Goal: Task Accomplishment & Management: Manage account settings

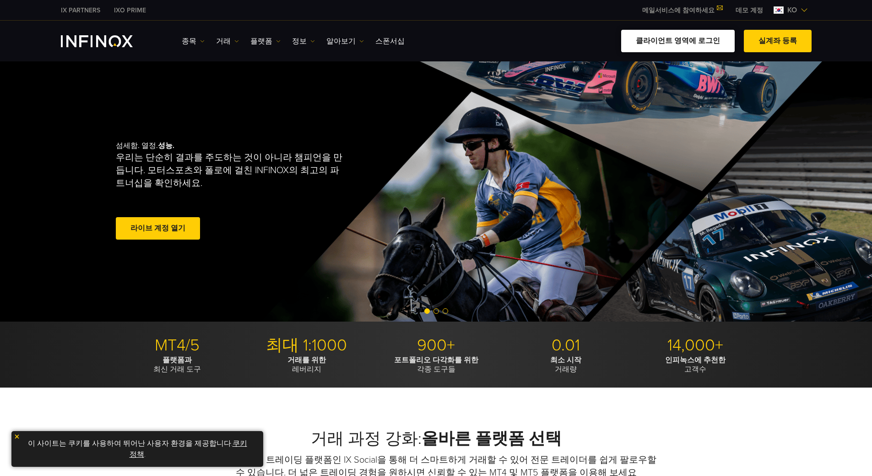
click at [698, 45] on link "클라이언트 영역에 로그인" at bounding box center [678, 41] width 114 height 22
click at [158, 229] on span at bounding box center [158, 229] width 0 height 0
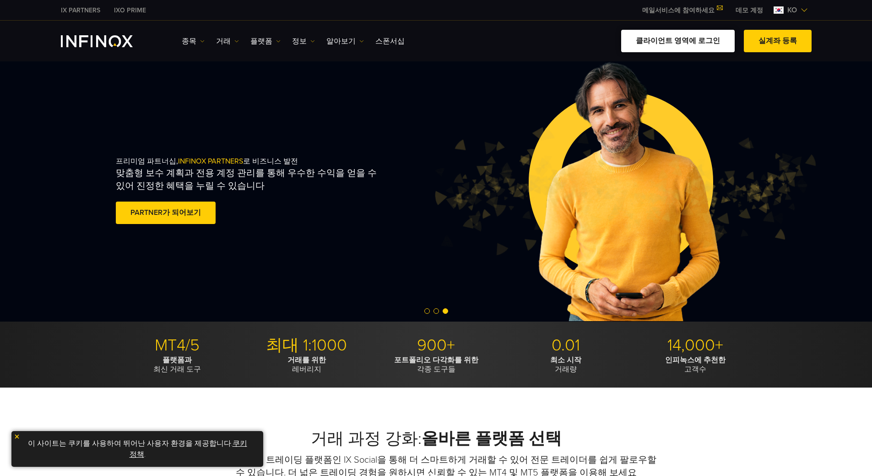
click at [684, 39] on link "클라이언트 영역에 로그인" at bounding box center [678, 41] width 114 height 22
